Goal: Information Seeking & Learning: Check status

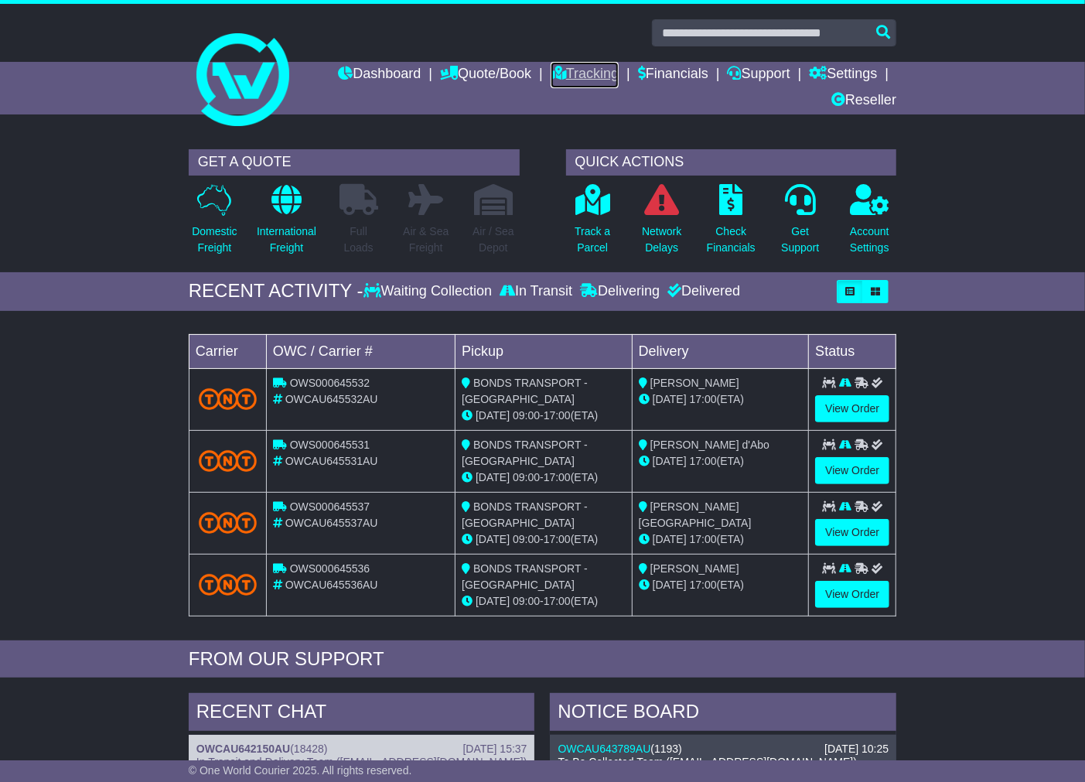
click at [574, 68] on link "Tracking" at bounding box center [585, 75] width 68 height 26
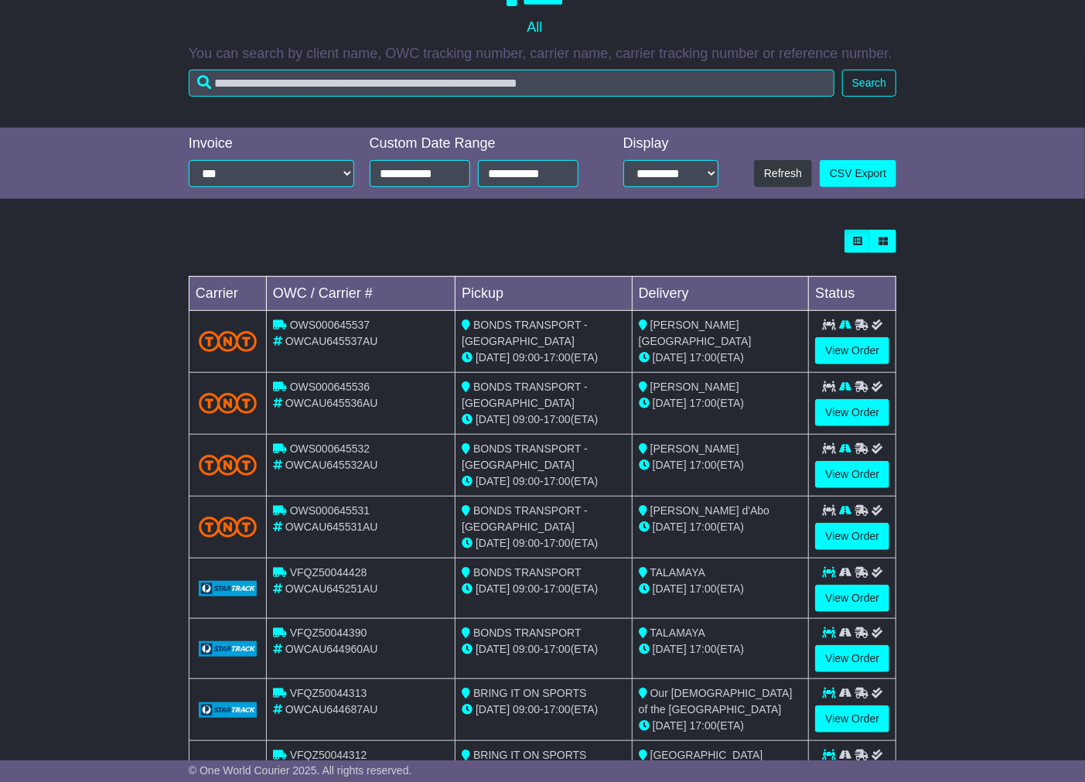
scroll to position [345, 0]
click at [342, 398] on span "OWCAU645536AU" at bounding box center [331, 402] width 93 height 12
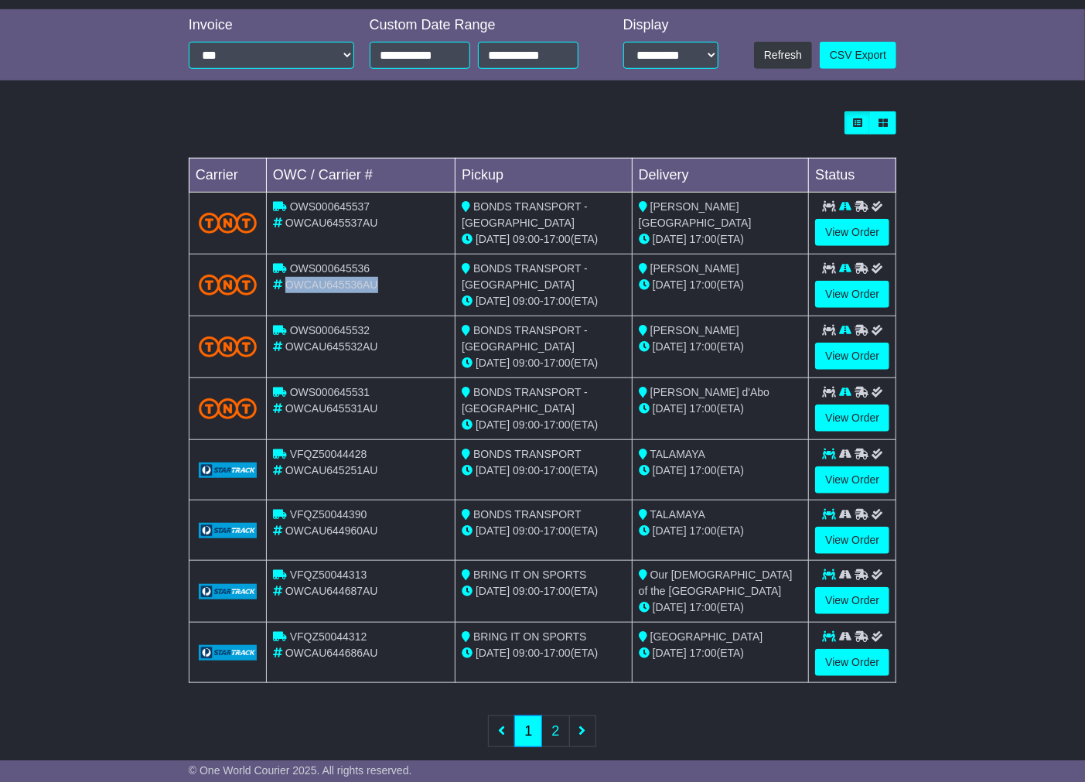
scroll to position [487, 0]
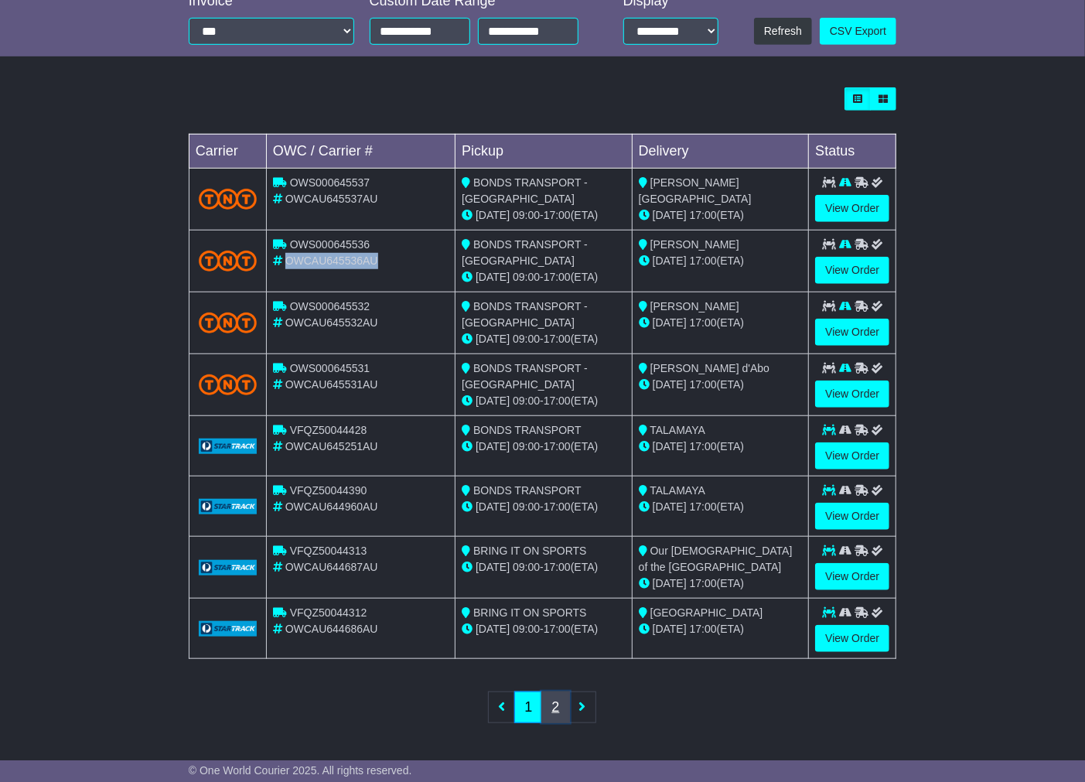
click at [551, 716] on link "2" at bounding box center [555, 707] width 28 height 32
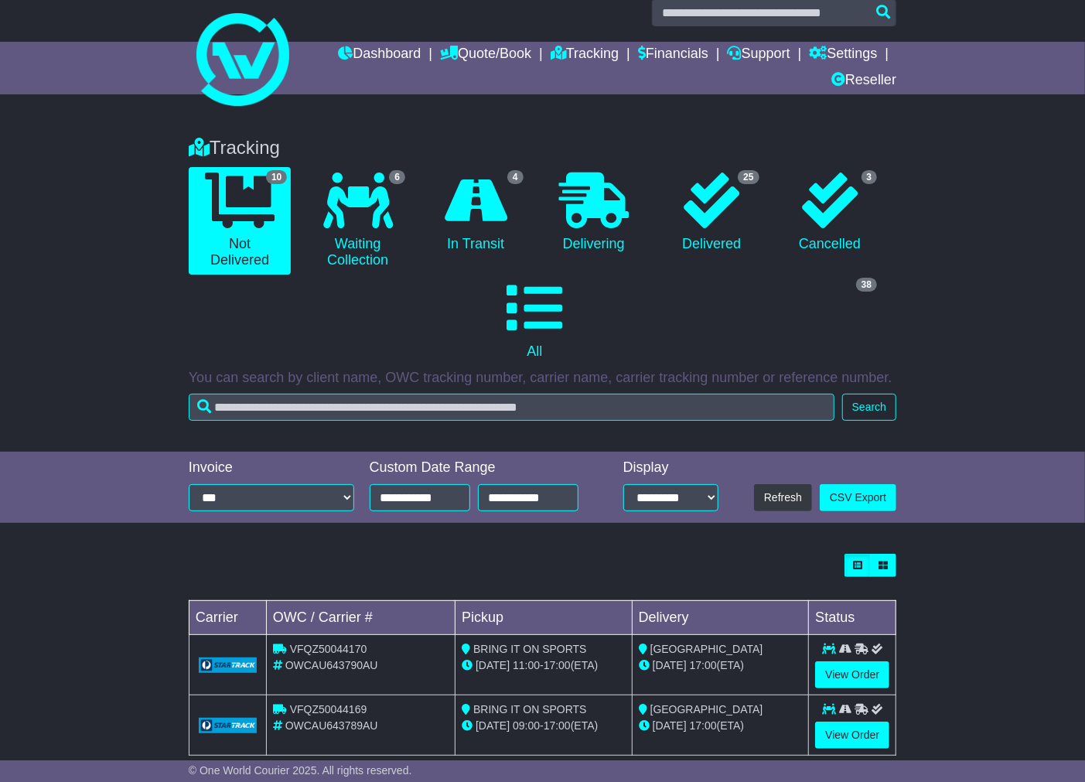
scroll to position [0, 0]
